Goal: Feedback & Contribution: Leave review/rating

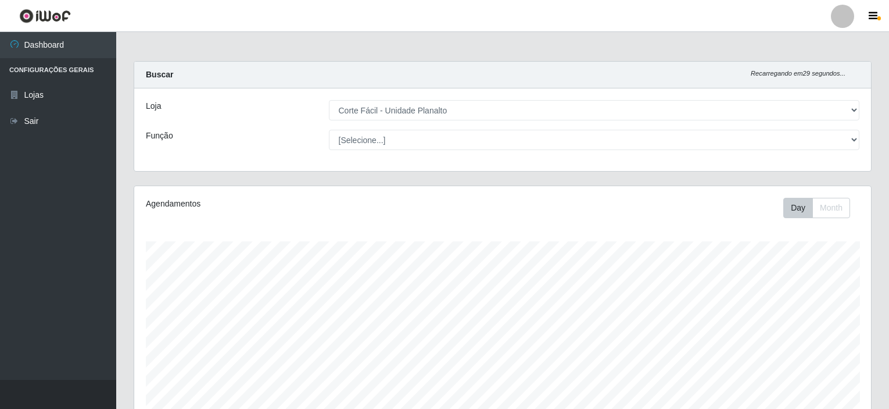
select select "202"
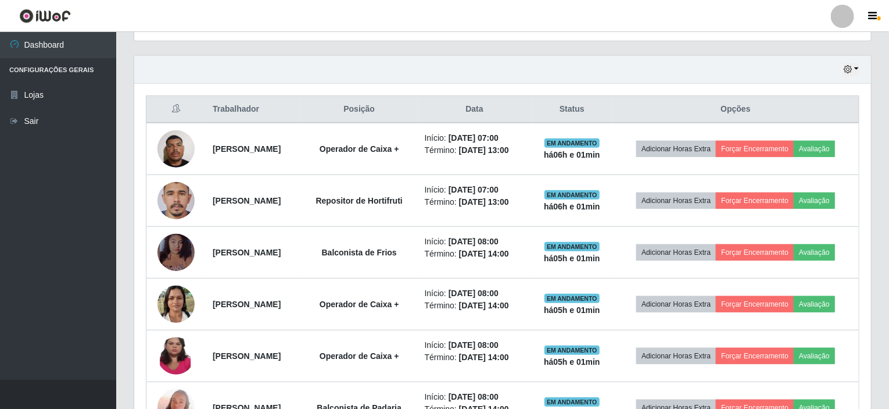
scroll to position [241, 737]
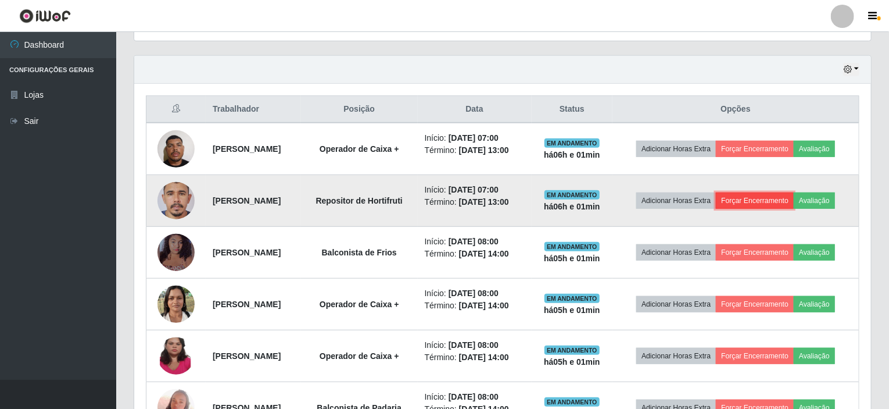
click at [790, 193] on button "Forçar Encerramento" at bounding box center [755, 200] width 78 height 16
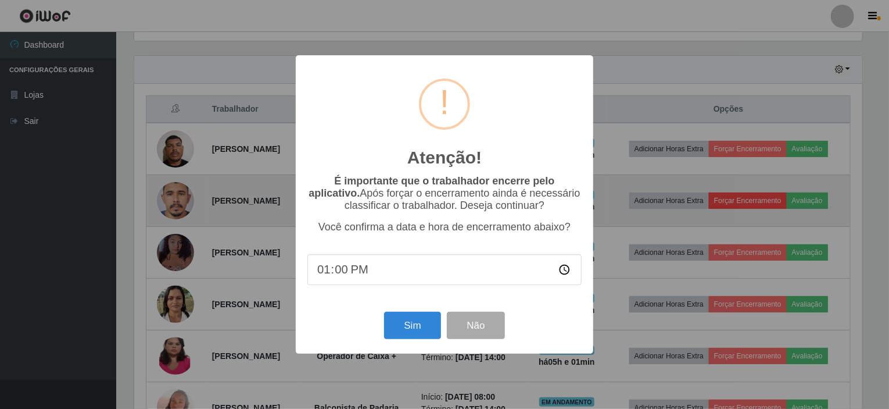
scroll to position [241, 732]
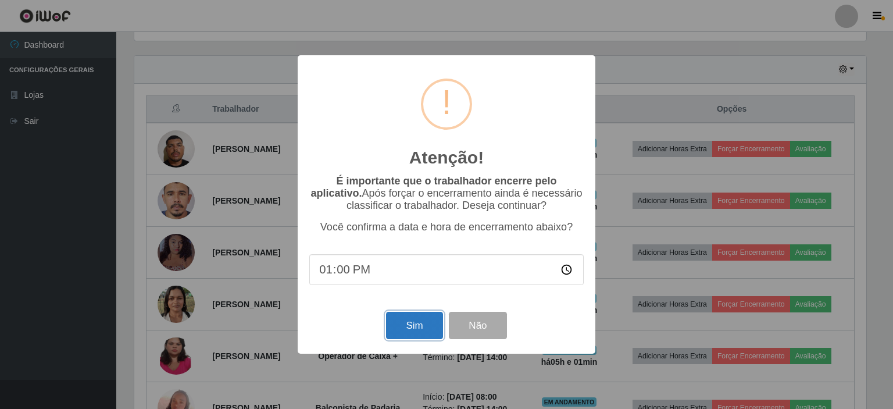
click at [421, 324] on button "Sim" at bounding box center [414, 324] width 56 height 27
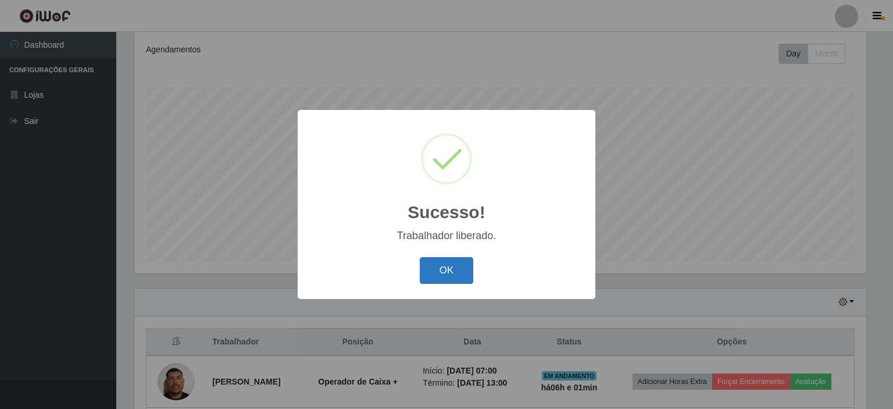
click at [434, 278] on button "OK" at bounding box center [447, 270] width 54 height 27
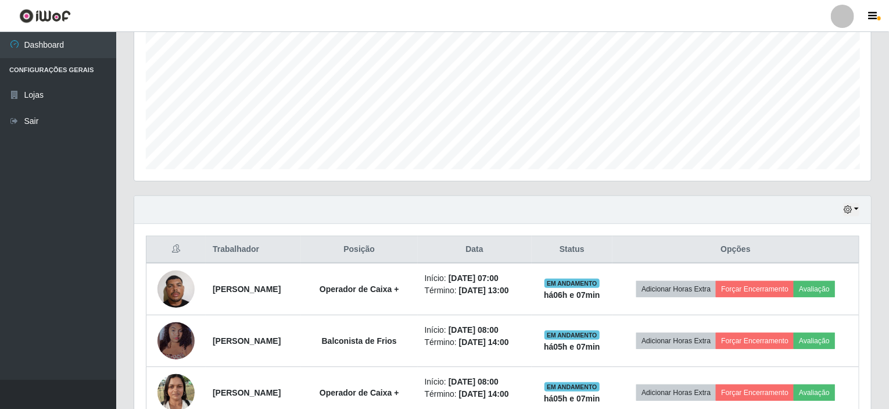
scroll to position [328, 0]
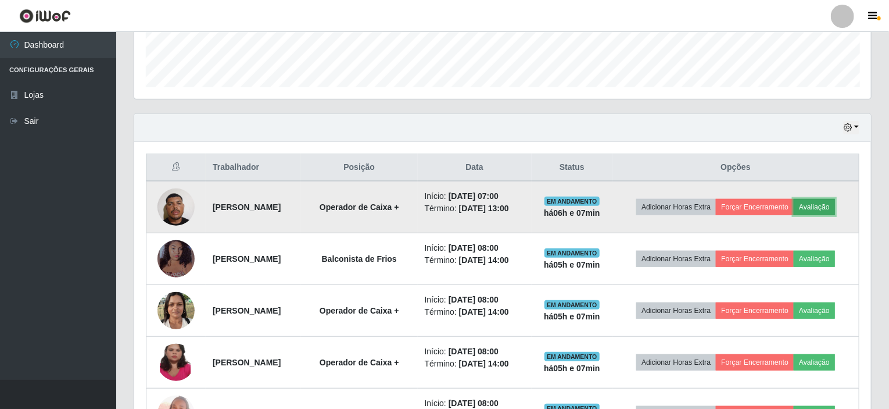
click at [822, 205] on button "Avaliação" at bounding box center [814, 207] width 41 height 16
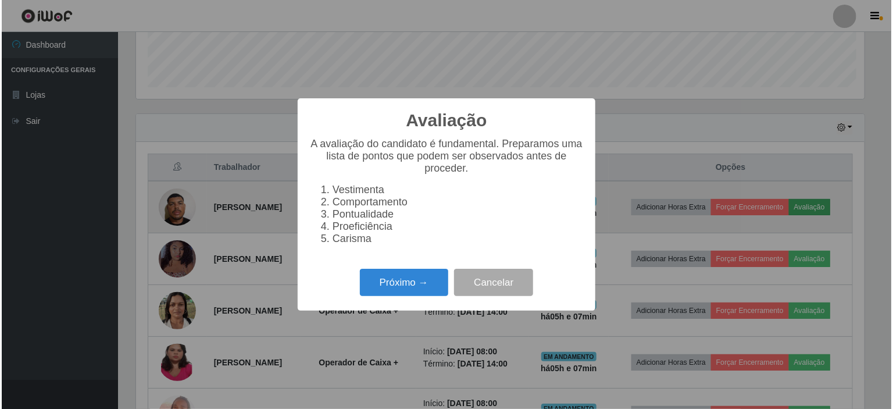
scroll to position [241, 732]
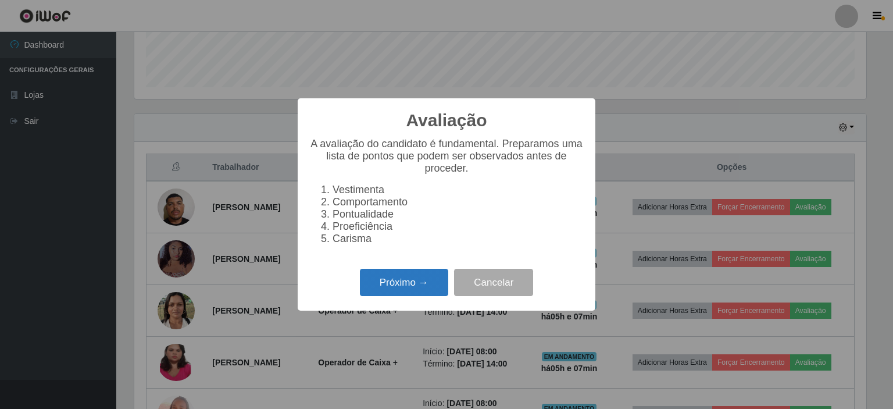
click at [410, 287] on button "Próximo →" at bounding box center [404, 281] width 88 height 27
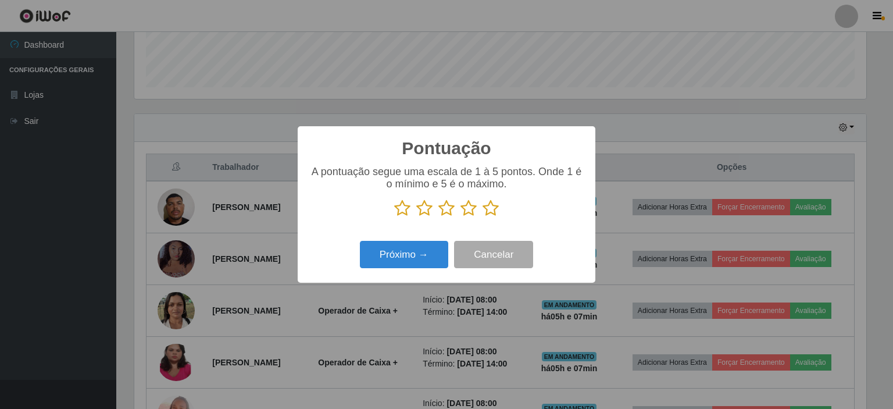
scroll to position [580912, 580421]
click at [474, 212] on icon at bounding box center [468, 207] width 16 height 17
click at [460, 217] on input "radio" at bounding box center [460, 217] width 0 height 0
click at [404, 257] on button "Próximo →" at bounding box center [404, 254] width 88 height 27
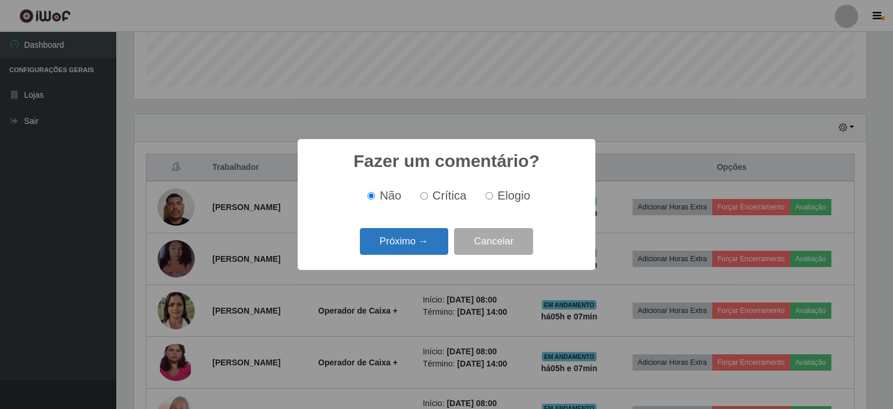
click at [435, 238] on button "Próximo →" at bounding box center [404, 241] width 88 height 27
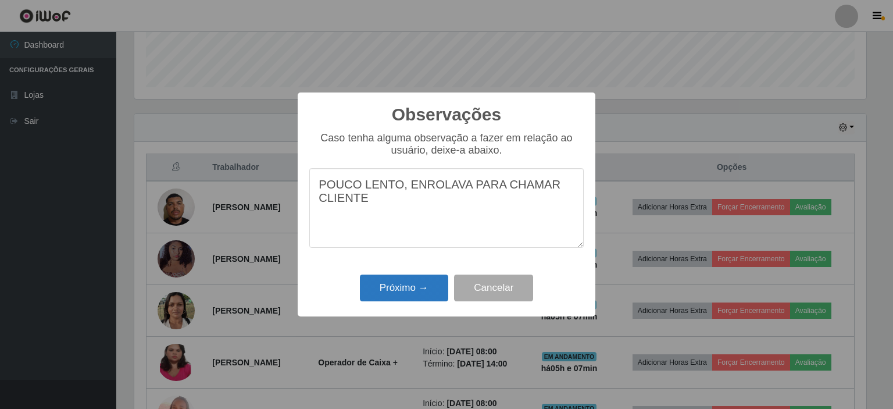
type textarea "POUCO LENTO, ENROLAVA PARA CHAMAR CLIENTE"
click at [404, 291] on button "Próximo →" at bounding box center [404, 287] width 88 height 27
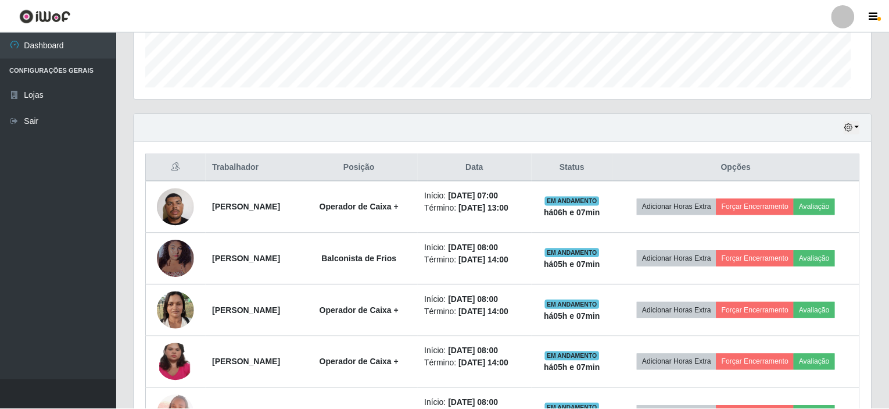
scroll to position [241, 737]
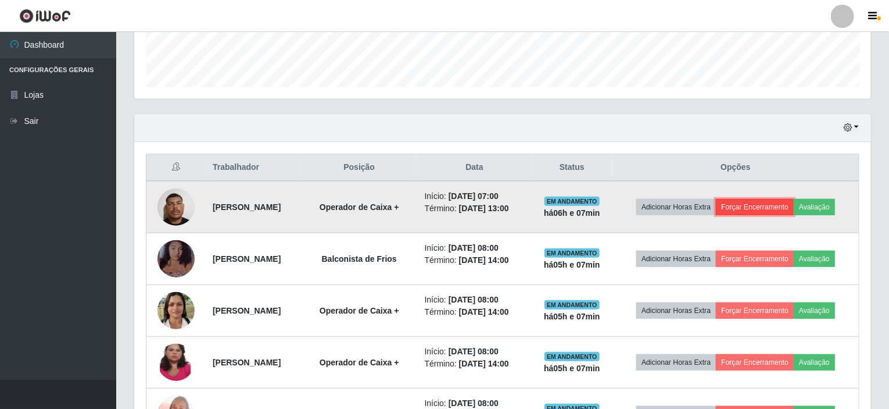
click at [751, 206] on button "Forçar Encerramento" at bounding box center [755, 207] width 78 height 16
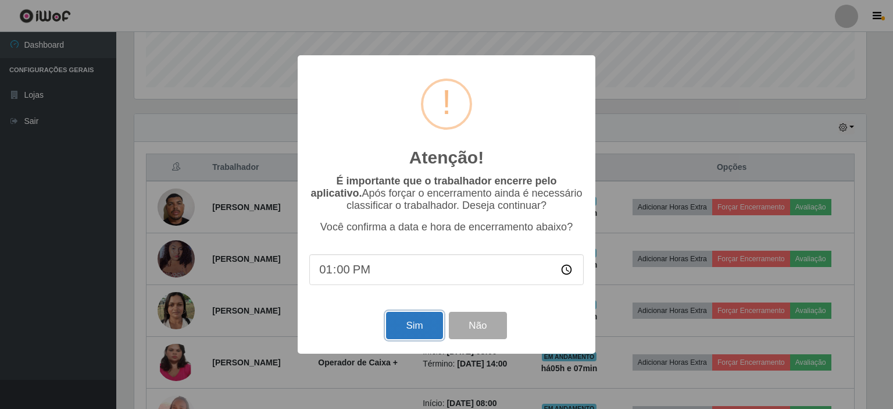
click at [424, 335] on button "Sim" at bounding box center [414, 324] width 56 height 27
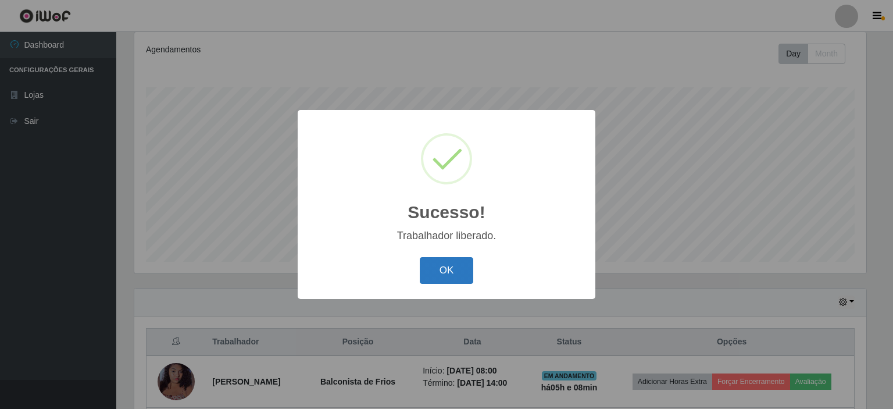
click at [446, 275] on button "OK" at bounding box center [447, 270] width 54 height 27
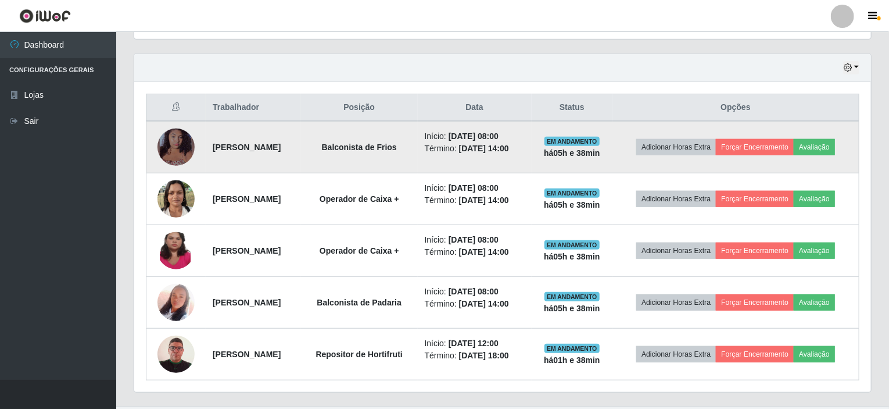
scroll to position [412, 0]
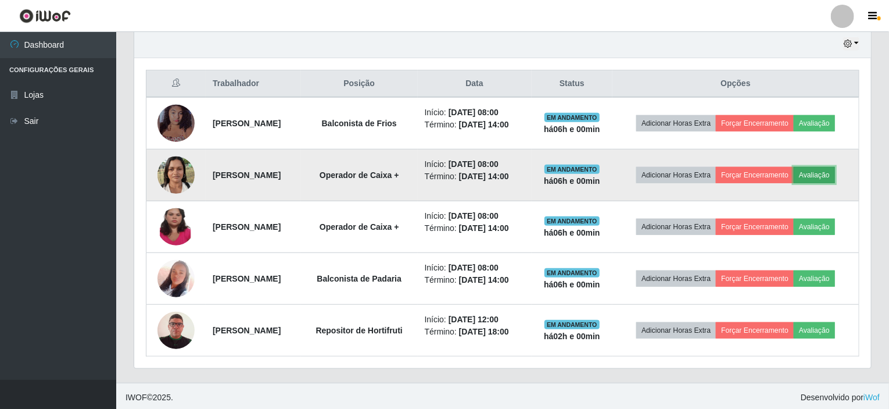
click at [825, 173] on button "Avaliação" at bounding box center [814, 175] width 41 height 16
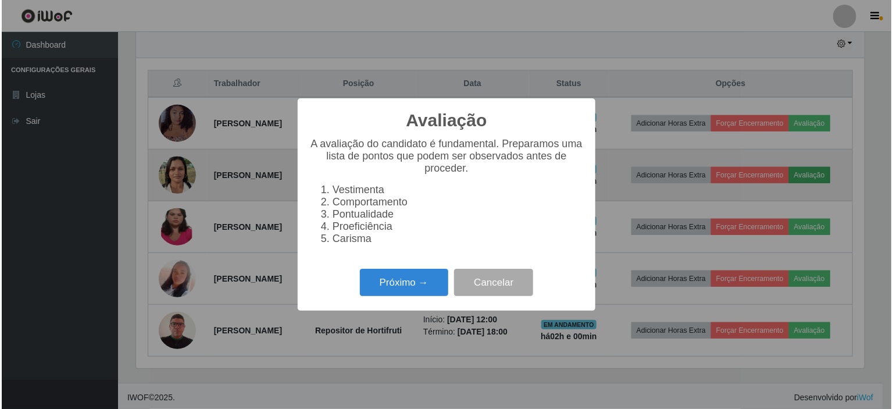
scroll to position [241, 732]
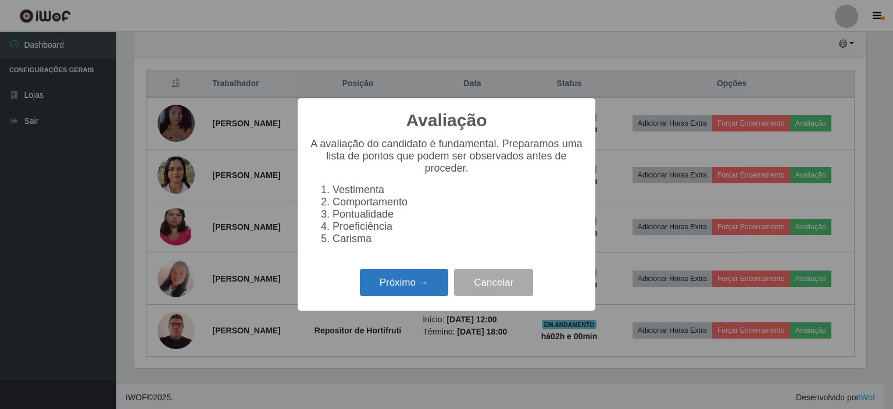
click at [424, 287] on button "Próximo →" at bounding box center [404, 281] width 88 height 27
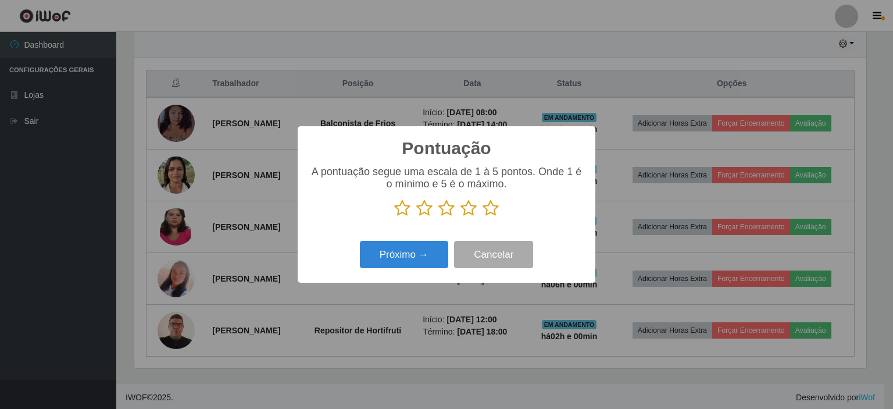
click at [491, 212] on icon at bounding box center [490, 207] width 16 height 17
click at [482, 217] on input "radio" at bounding box center [482, 217] width 0 height 0
click at [432, 252] on button "Próximo →" at bounding box center [404, 254] width 88 height 27
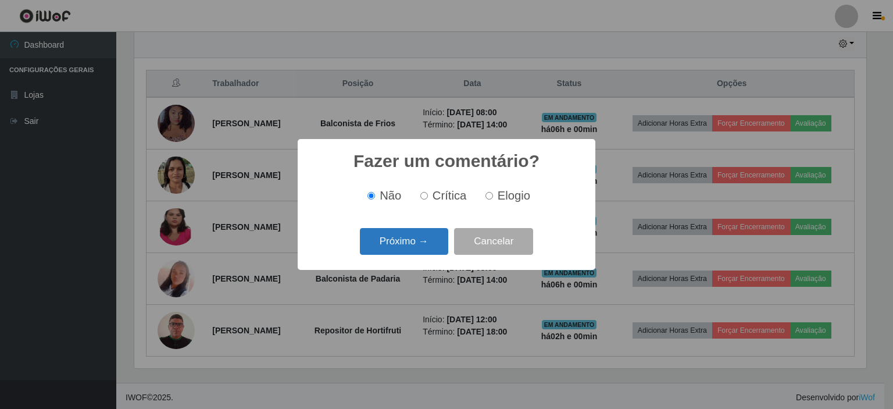
click at [428, 239] on button "Próximo →" at bounding box center [404, 241] width 88 height 27
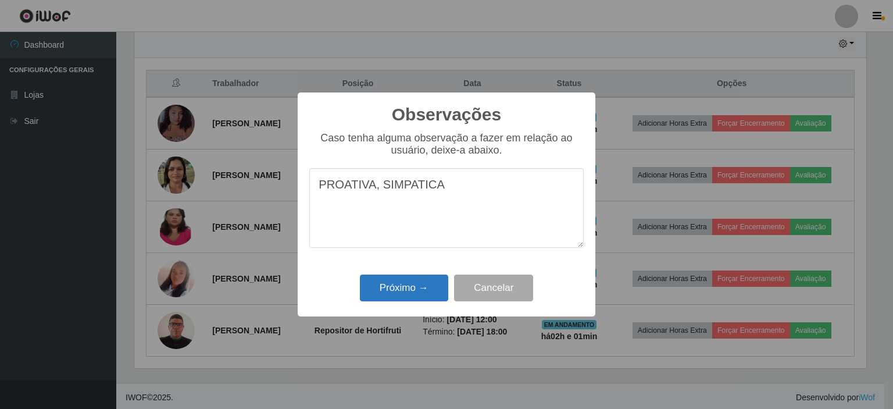
type textarea "PROATIVA, SIMPATICA"
click at [426, 290] on button "Próximo →" at bounding box center [404, 287] width 88 height 27
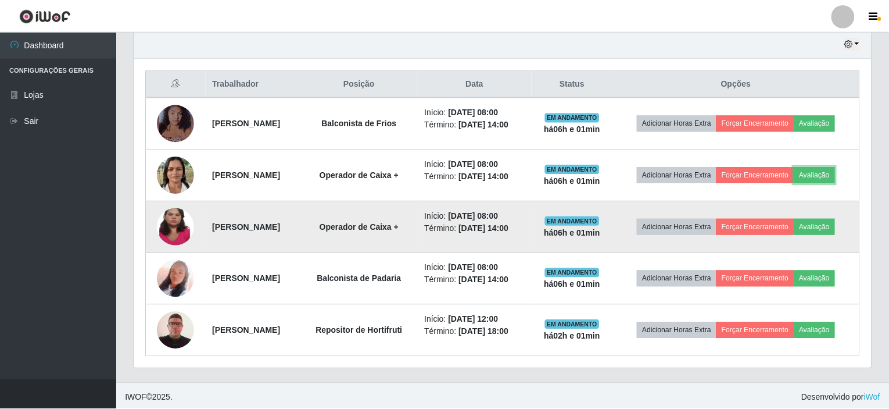
scroll to position [241, 737]
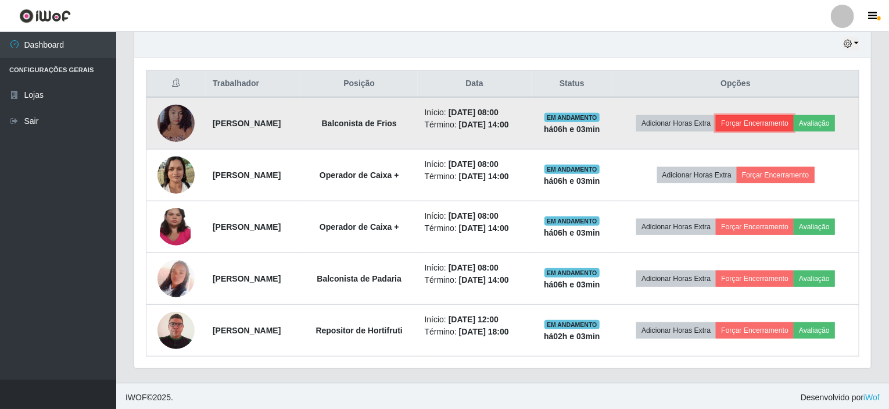
click at [768, 118] on button "Forçar Encerramento" at bounding box center [755, 123] width 78 height 16
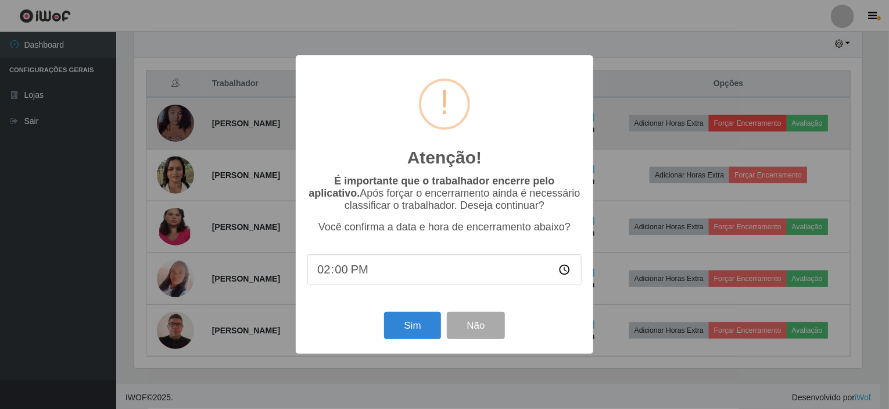
scroll to position [241, 732]
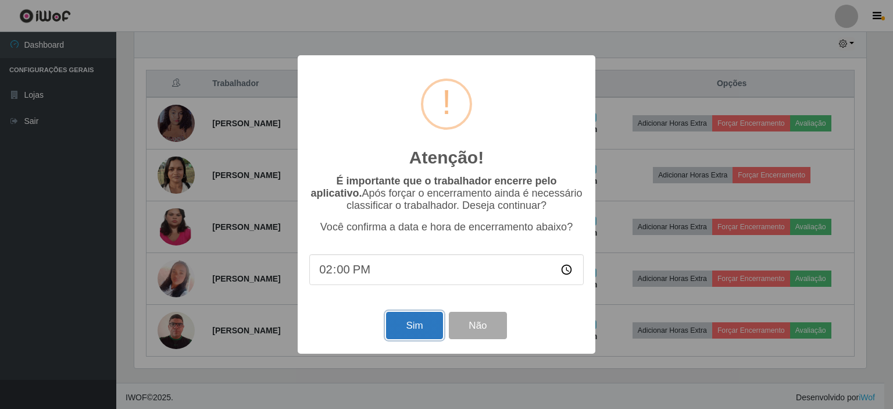
click at [400, 324] on button "Sim" at bounding box center [414, 324] width 56 height 27
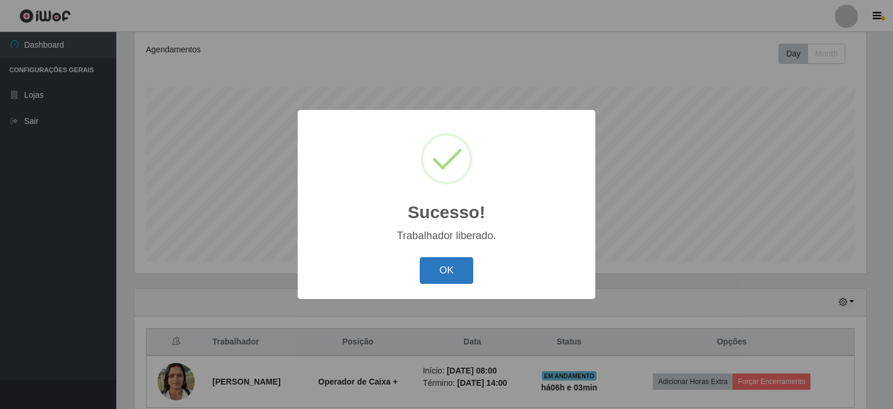
click at [443, 270] on button "OK" at bounding box center [447, 270] width 54 height 27
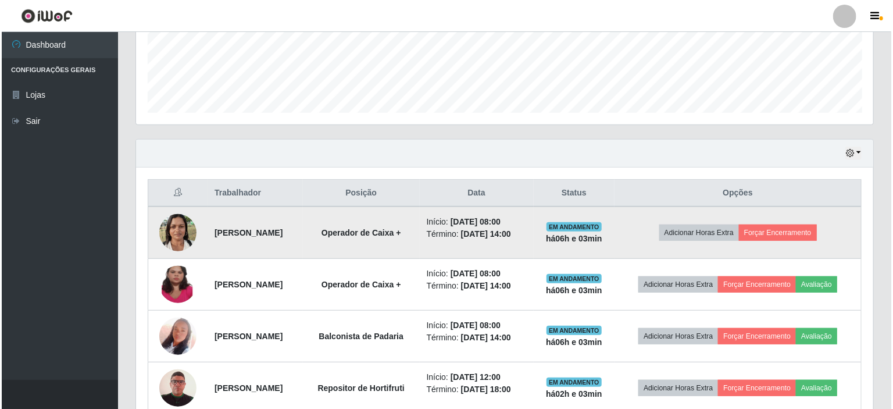
scroll to position [360, 0]
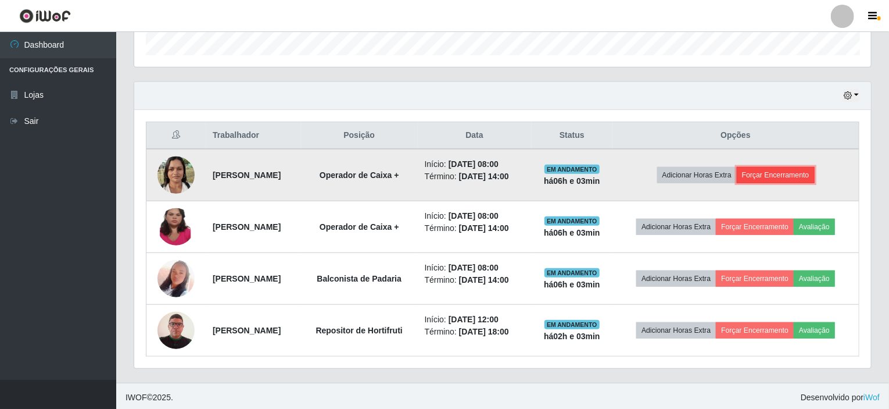
click at [784, 167] on button "Forçar Encerramento" at bounding box center [776, 175] width 78 height 16
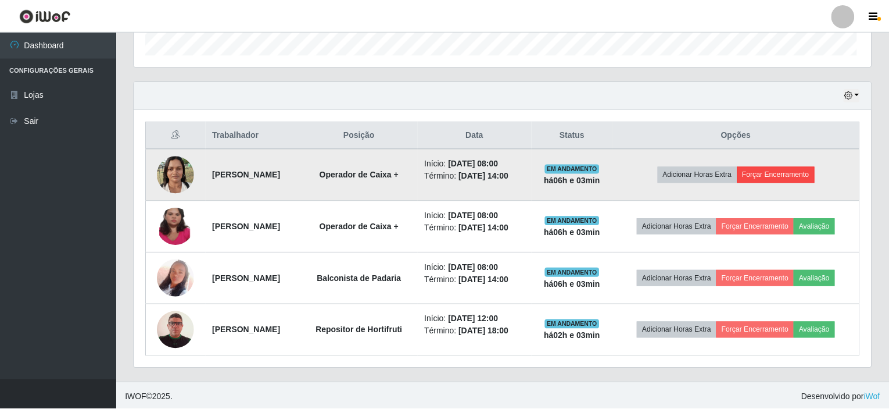
scroll to position [241, 732]
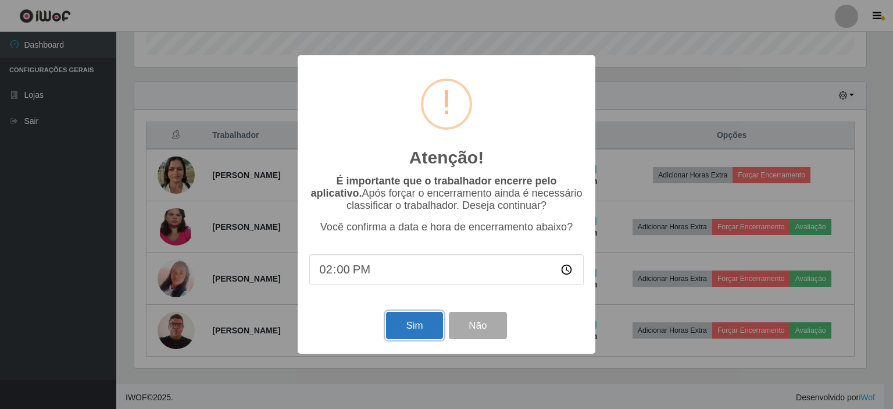
click at [411, 327] on button "Sim" at bounding box center [414, 324] width 56 height 27
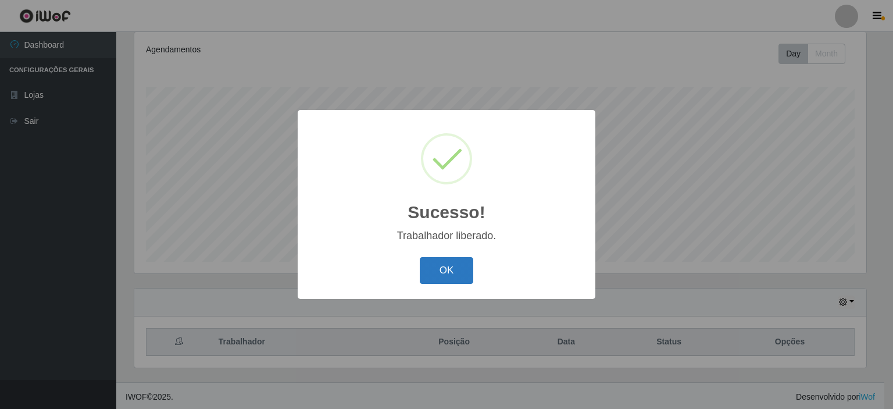
click at [464, 273] on button "OK" at bounding box center [447, 270] width 54 height 27
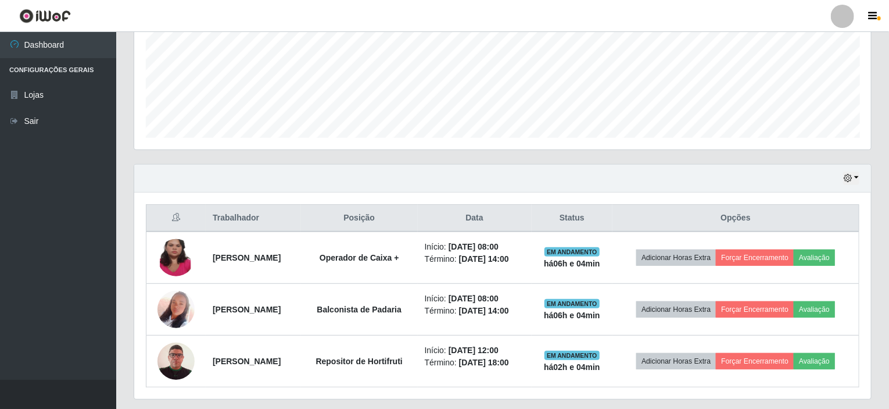
scroll to position [309, 0]
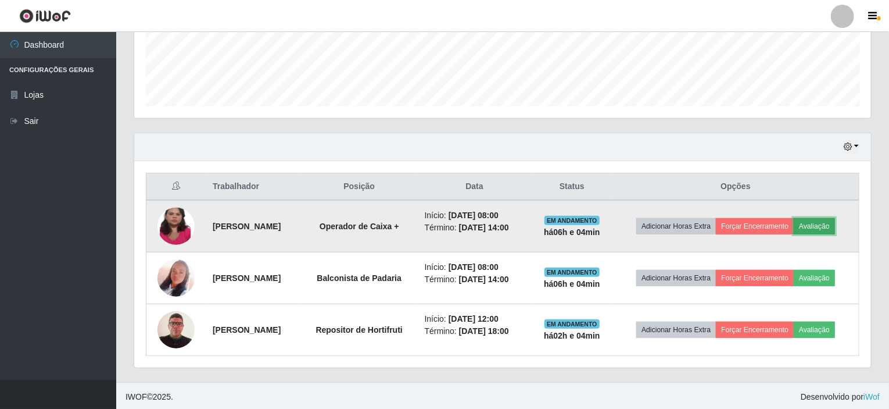
click at [835, 220] on button "Avaliação" at bounding box center [814, 226] width 41 height 16
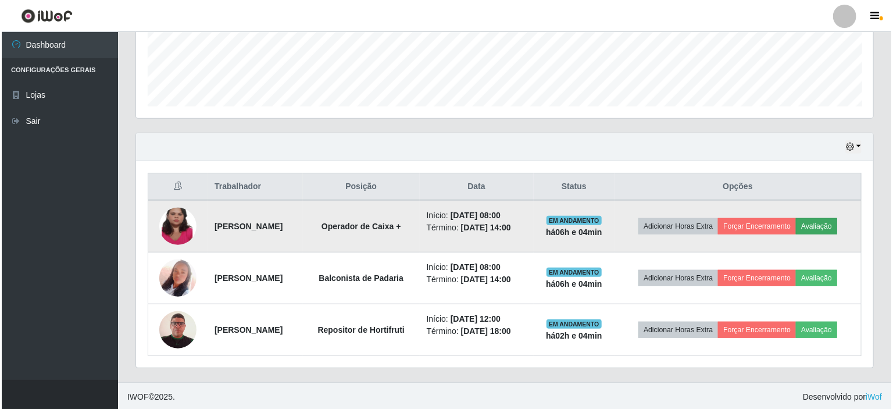
scroll to position [241, 732]
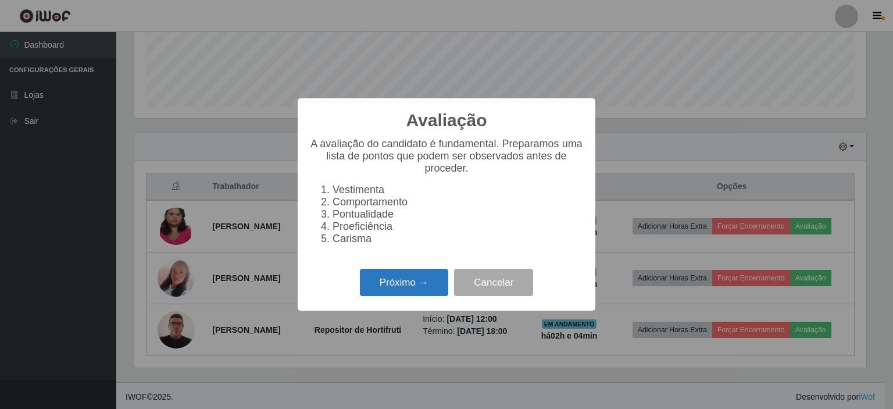
click at [414, 282] on button "Próximo →" at bounding box center [404, 281] width 88 height 27
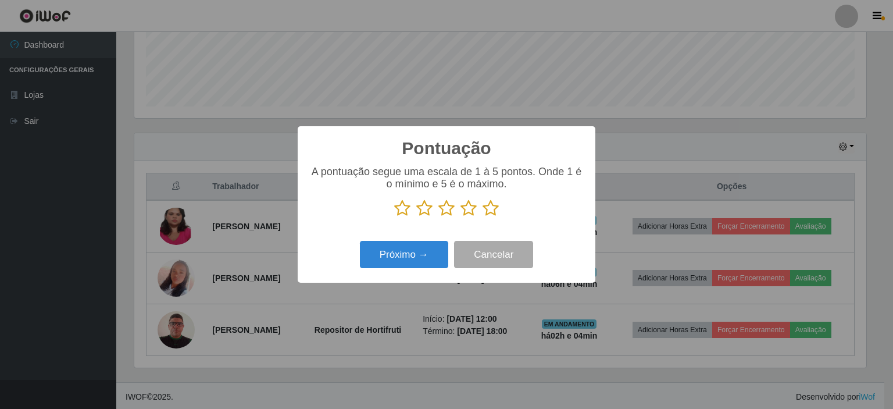
click at [488, 203] on icon at bounding box center [490, 207] width 16 height 17
click at [482, 217] on input "radio" at bounding box center [482, 217] width 0 height 0
click at [433, 262] on button "Próximo →" at bounding box center [404, 254] width 88 height 27
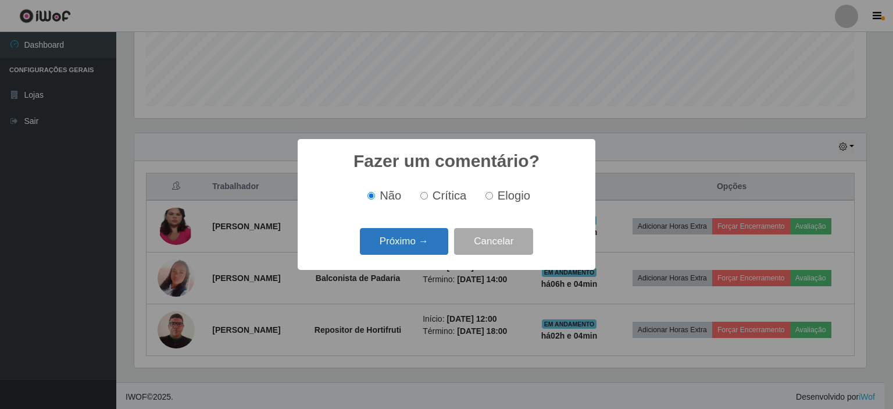
click at [422, 241] on button "Próximo →" at bounding box center [404, 241] width 88 height 27
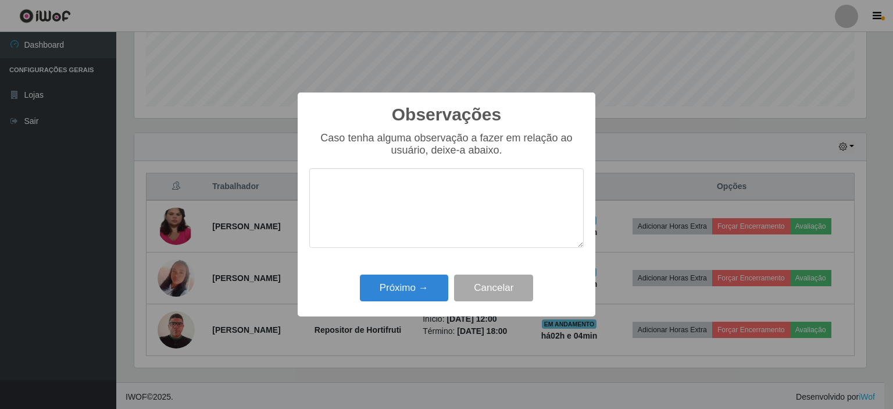
click at [423, 198] on textarea at bounding box center [446, 208] width 274 height 80
type textarea "PROATIVA"
click at [399, 276] on button "Próximo →" at bounding box center [404, 287] width 88 height 27
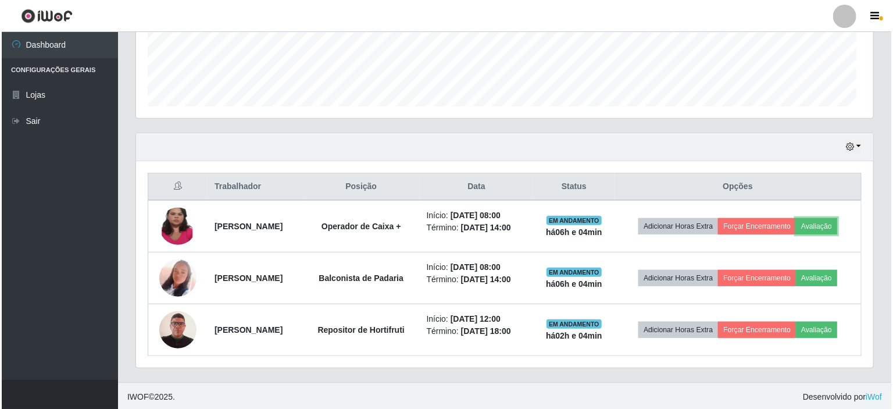
scroll to position [241, 737]
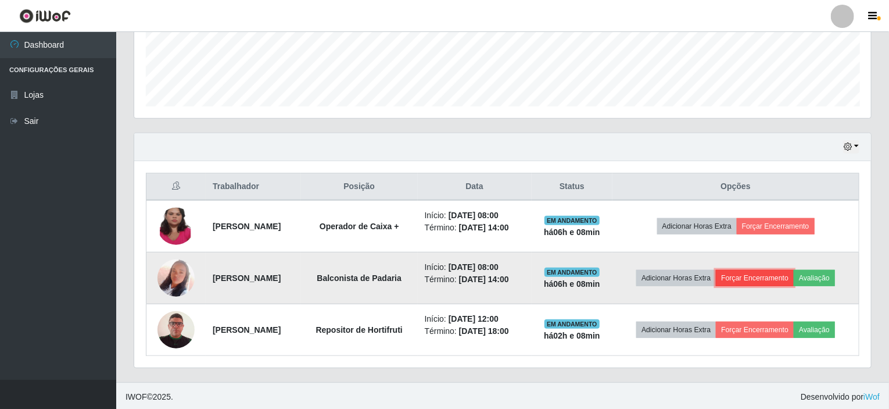
click at [783, 271] on button "Forçar Encerramento" at bounding box center [755, 278] width 78 height 16
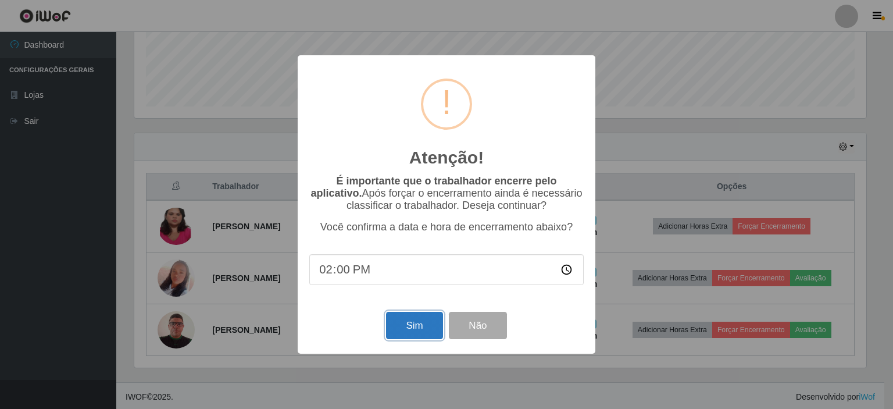
click at [416, 324] on button "Sim" at bounding box center [414, 324] width 56 height 27
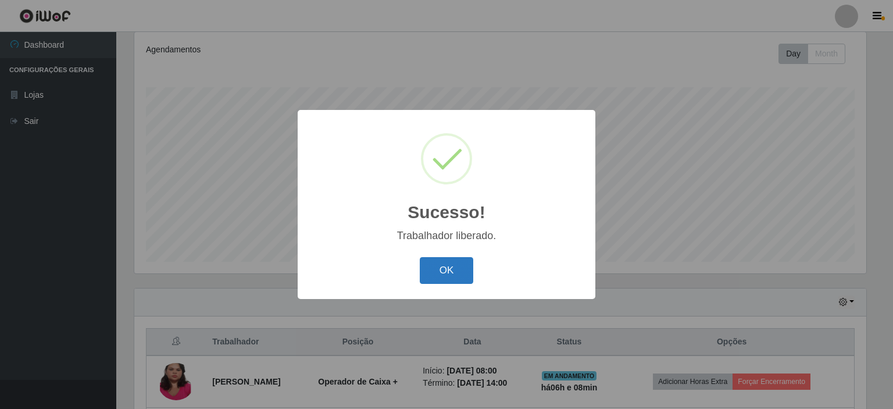
click at [448, 277] on button "OK" at bounding box center [447, 270] width 54 height 27
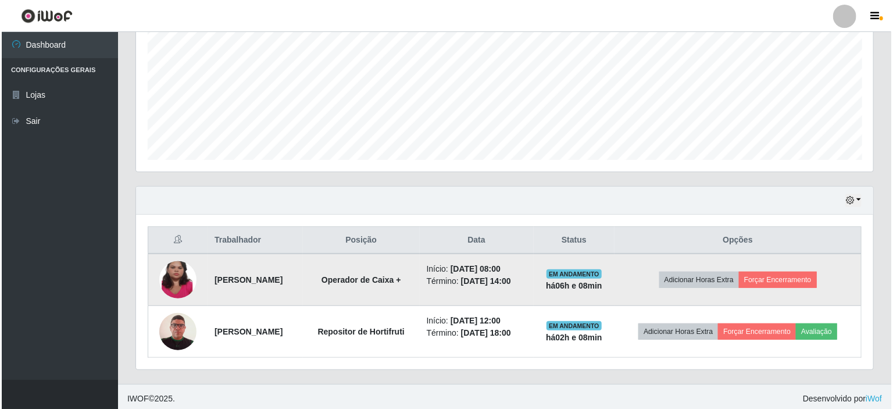
scroll to position [257, 0]
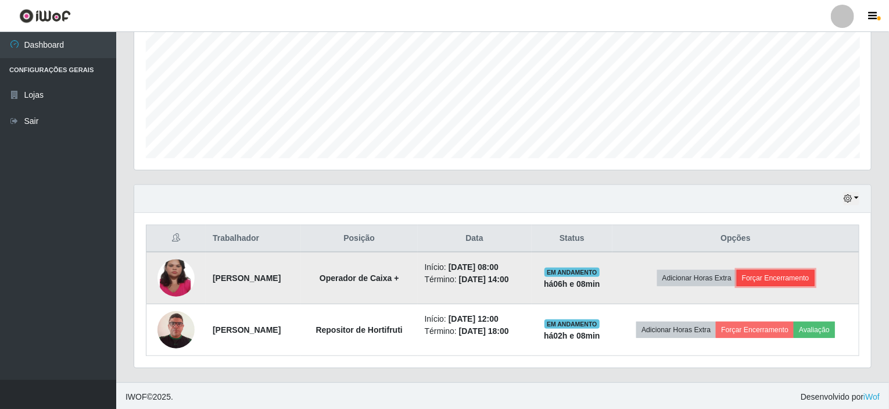
click at [793, 274] on button "Forçar Encerramento" at bounding box center [776, 278] width 78 height 16
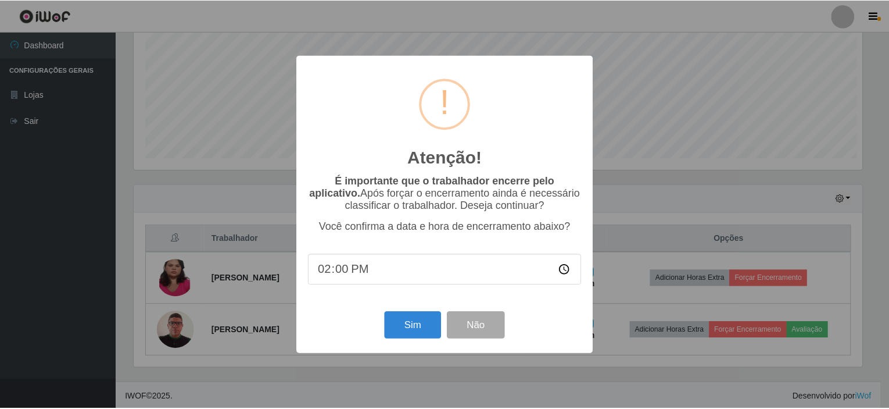
scroll to position [241, 732]
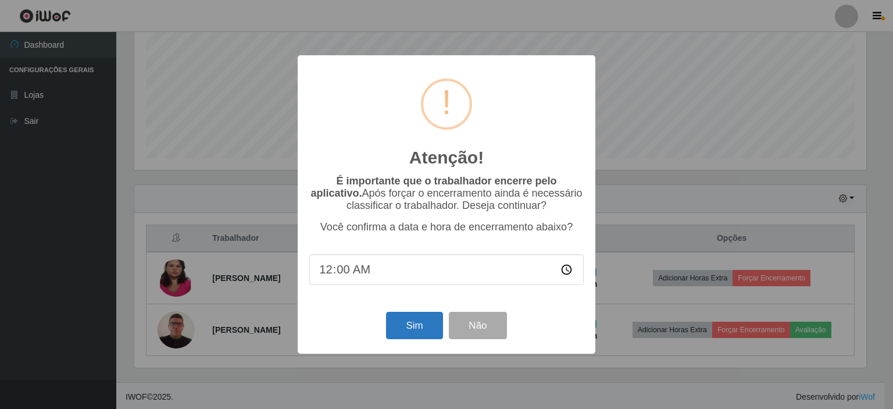
type input "04:00"
click at [328, 276] on input "time" at bounding box center [446, 269] width 274 height 31
type input "14:01"
click at [404, 327] on button "Sim" at bounding box center [414, 324] width 56 height 27
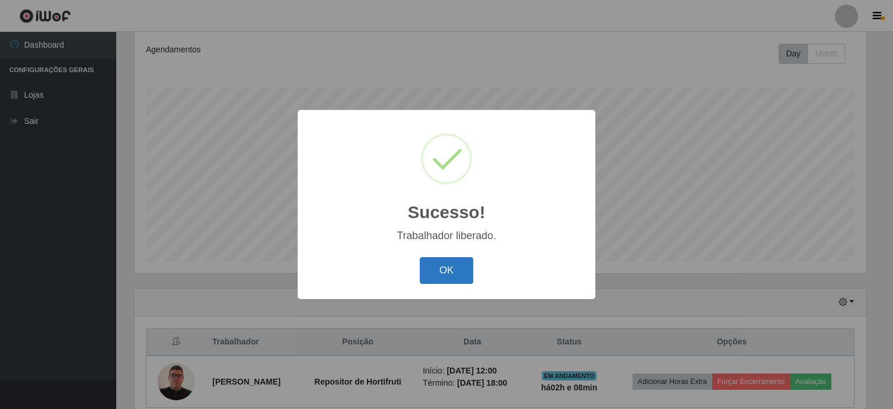
click at [445, 263] on button "OK" at bounding box center [447, 270] width 54 height 27
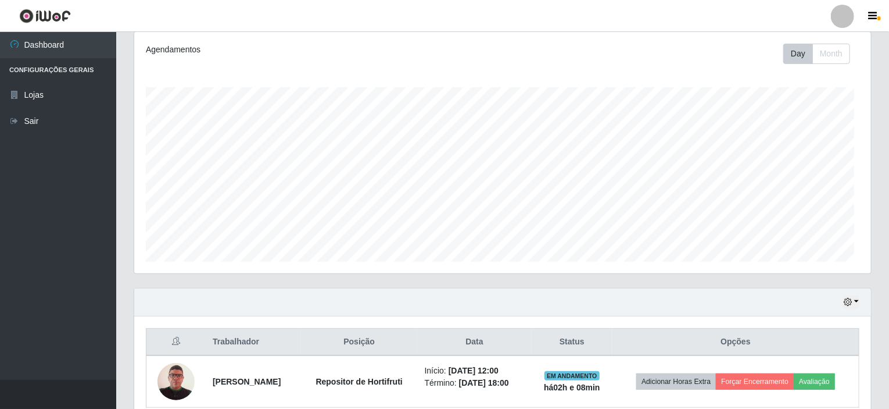
scroll to position [241, 737]
